Goal: Information Seeking & Learning: Find specific fact

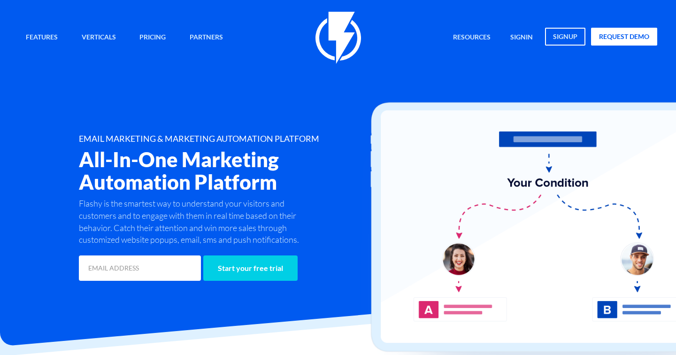
click at [528, 41] on link "signin" at bounding box center [521, 38] width 37 height 20
click at [517, 34] on link "signin" at bounding box center [521, 38] width 37 height 20
click at [522, 48] on div "Features Marketing Automation Convert, Enagage And Retain Your Customers Email …" at bounding box center [338, 38] width 653 height 52
click at [520, 42] on link "signin" at bounding box center [521, 38] width 37 height 20
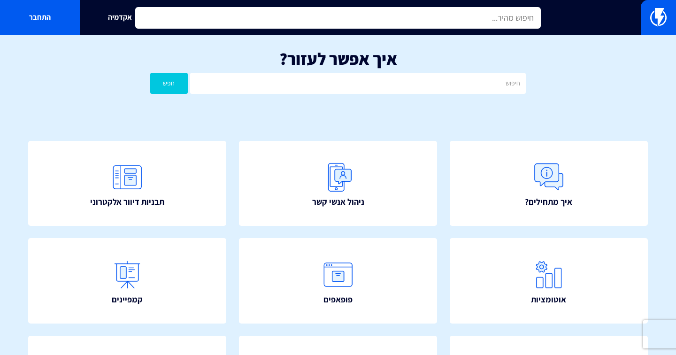
click at [362, 16] on input "text" at bounding box center [338, 18] width 406 height 22
type input "s"
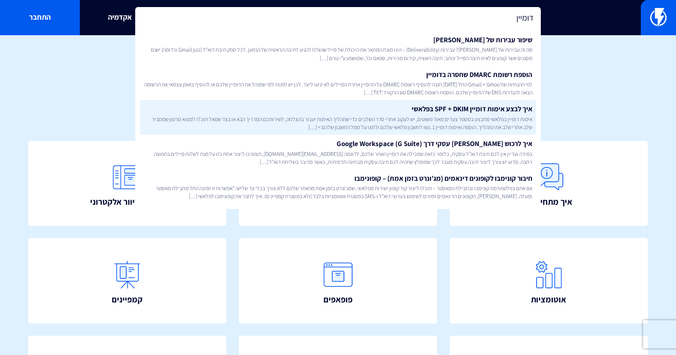
type input "דומיין"
click at [430, 109] on link "איך לבצע אימות דומיין SPF + DKIM בפלאשי אימות דומיין בפלאשי מתבצע במספר צעדים מ…" at bounding box center [338, 117] width 396 height 35
